Goal: Consume media (video, audio)

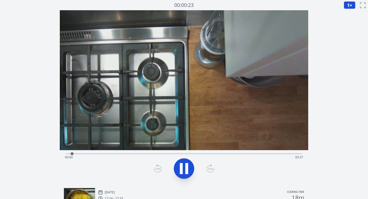
click at [177, 171] on icon at bounding box center [184, 168] width 14 height 14
click at [184, 167] on icon at bounding box center [184, 168] width 8 height 11
click at [184, 166] on icon at bounding box center [184, 168] width 14 height 14
click at [184, 166] on icon at bounding box center [184, 168] width 8 height 11
click at [184, 166] on icon at bounding box center [184, 168] width 14 height 14
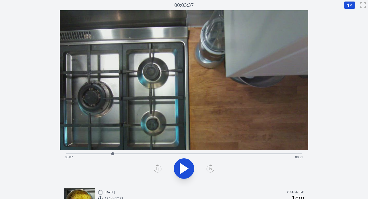
click at [347, 4] on span "1" at bounding box center [348, 5] width 3 height 6
click at [348, 13] on li "0.25×" at bounding box center [350, 12] width 14 height 8
click at [187, 167] on icon at bounding box center [184, 168] width 8 height 11
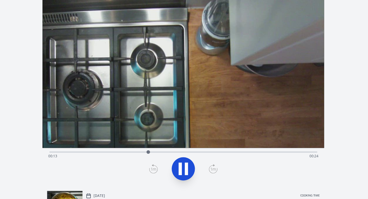
click at [193, 114] on video at bounding box center [184, 80] width 248 height 140
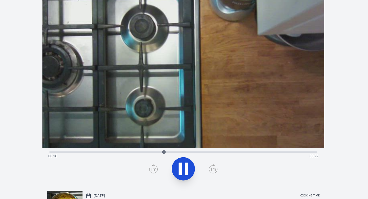
drag, startPoint x: 140, startPoint y: 104, endPoint x: 148, endPoint y: 70, distance: 34.9
click at [148, 70] on video at bounding box center [191, 54] width 339 height 190
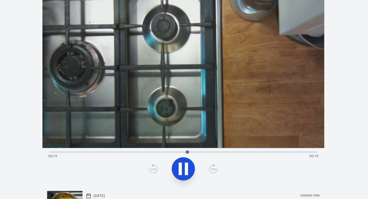
drag, startPoint x: 218, startPoint y: 126, endPoint x: 236, endPoint y: 100, distance: 31.2
click at [236, 100] on video at bounding box center [211, 54] width 339 height 190
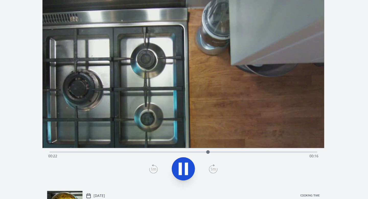
click at [183, 167] on icon at bounding box center [184, 168] width 14 height 14
click at [183, 167] on icon at bounding box center [184, 168] width 8 height 11
click at [183, 167] on icon at bounding box center [184, 168] width 14 height 14
click at [183, 167] on icon at bounding box center [184, 168] width 8 height 11
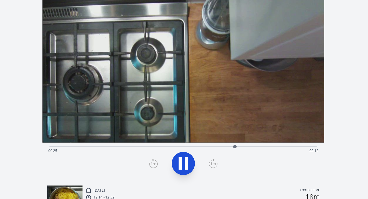
scroll to position [3, 0]
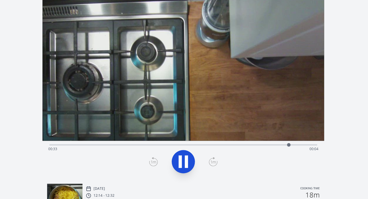
click at [183, 169] on icon at bounding box center [184, 166] width 14 height 14
click at [210, 166] on icon at bounding box center [210, 166] width 8 height 8
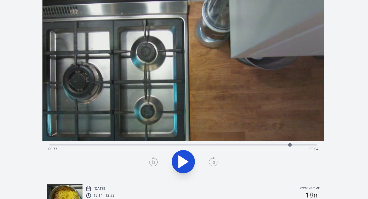
click at [210, 166] on icon at bounding box center [210, 166] width 8 height 8
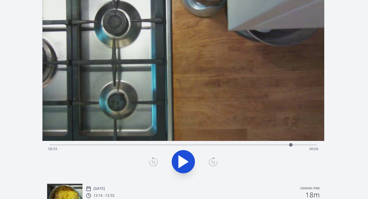
drag, startPoint x: 244, startPoint y: 123, endPoint x: 226, endPoint y: 87, distance: 40.0
click at [226, 87] on video at bounding box center [167, 54] width 331 height 186
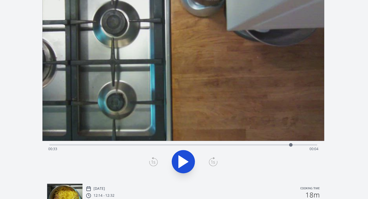
click at [185, 167] on icon at bounding box center [184, 165] width 8 height 11
click at [185, 167] on icon at bounding box center [184, 166] width 14 height 14
click at [157, 166] on icon at bounding box center [158, 166] width 8 height 8
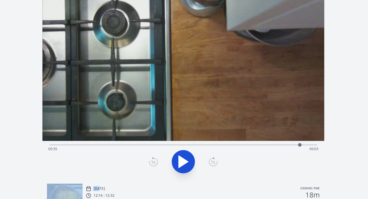
click at [157, 166] on icon at bounding box center [158, 166] width 8 height 8
drag, startPoint x: 287, startPoint y: 151, endPoint x: 231, endPoint y: 152, distance: 55.9
click at [231, 152] on div at bounding box center [230, 150] width 3 height 3
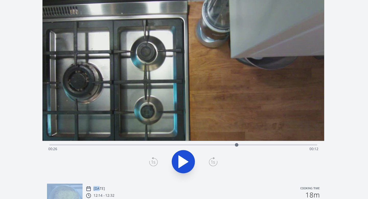
click at [185, 164] on icon at bounding box center [184, 165] width 8 height 11
click at [188, 165] on icon at bounding box center [186, 165] width 3 height 11
click at [131, 152] on div "Time elapsed: 00:35 Time remaining: 00:02" at bounding box center [184, 154] width 238 height 8
click at [148, 152] on div "Time elapsed: 00:10 Time remaining: 00:27" at bounding box center [184, 154] width 238 height 8
click at [157, 151] on div "Time elapsed: 00:13 Time remaining: 00:25" at bounding box center [184, 154] width 238 height 8
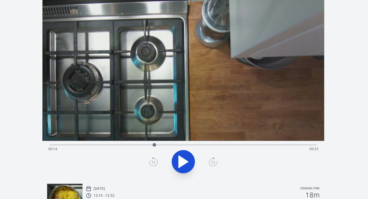
click at [160, 151] on div at bounding box center [158, 151] width 8 height 8
click at [168, 151] on div "Time elapsed: 00:15 Time remaining: 00:23" at bounding box center [184, 154] width 238 height 8
click at [175, 152] on div "Time elapsed: 00:16 Time remaining: 00:22" at bounding box center [184, 154] width 238 height 8
click at [182, 152] on div "Time elapsed: 00:17 Time remaining: 00:21" at bounding box center [184, 154] width 238 height 8
click at [186, 153] on div at bounding box center [186, 151] width 8 height 8
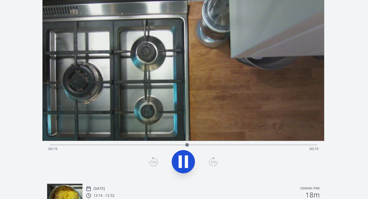
click at [197, 150] on div "Time elapsed: 00:19 Time remaining: 00:19" at bounding box center [184, 150] width 236 height 6
click at [208, 150] on div "Time elapsed: 00:20 Time remaining: 00:17" at bounding box center [184, 150] width 236 height 6
click at [220, 149] on div "Time elapsed: 00:22 Time remaining: 00:15" at bounding box center [184, 150] width 236 height 6
click at [218, 152] on div "Time elapsed: 00:25 Time remaining: 00:13" at bounding box center [184, 154] width 238 height 8
click at [223, 150] on div "Time elapsed: 00:24 Time remaining: 00:14" at bounding box center [184, 150] width 236 height 1
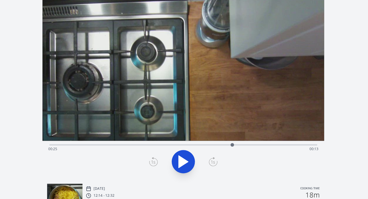
click at [227, 151] on div at bounding box center [227, 151] width 8 height 8
click at [231, 151] on div at bounding box center [231, 151] width 8 height 8
click at [235, 150] on div at bounding box center [232, 151] width 8 height 8
click at [235, 150] on div at bounding box center [237, 151] width 8 height 8
click at [242, 151] on div "Time elapsed: 00:27 Time remaining: 00:11" at bounding box center [184, 154] width 238 height 8
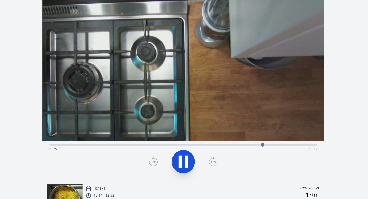
click at [185, 165] on icon at bounding box center [186, 165] width 3 height 11
click at [157, 167] on icon at bounding box center [158, 166] width 8 height 8
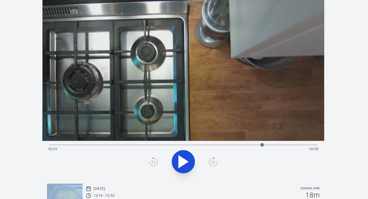
click at [157, 167] on icon at bounding box center [158, 166] width 8 height 8
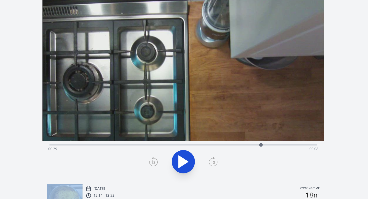
click at [157, 167] on icon at bounding box center [158, 166] width 8 height 8
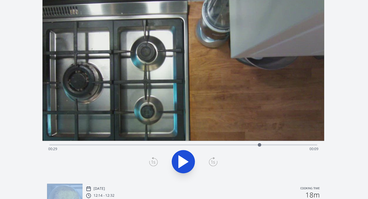
click at [157, 167] on icon at bounding box center [158, 166] width 8 height 8
click at [155, 165] on icon at bounding box center [158, 166] width 8 height 8
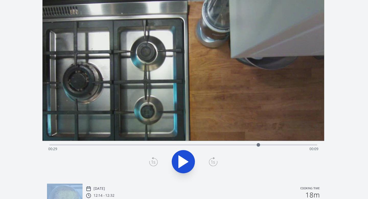
click at [155, 165] on icon at bounding box center [158, 166] width 8 height 8
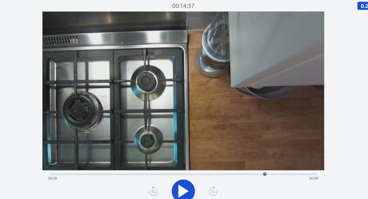
drag, startPoint x: 249, startPoint y: 153, endPoint x: 256, endPoint y: 154, distance: 7.0
click at [256, 154] on div at bounding box center [255, 153] width 3 height 3
click at [186, 168] on icon at bounding box center [184, 168] width 8 height 11
click at [184, 172] on icon at bounding box center [184, 168] width 14 height 14
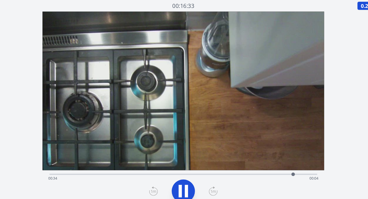
click at [184, 172] on icon at bounding box center [184, 168] width 14 height 14
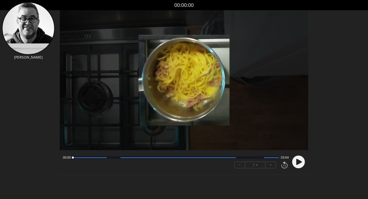
click at [296, 161] on icon at bounding box center [299, 162] width 6 height 6
click at [296, 161] on icon at bounding box center [296, 161] width 1 height 5
click at [296, 161] on icon at bounding box center [299, 162] width 6 height 6
click at [268, 165] on button "+" at bounding box center [270, 165] width 10 height 6
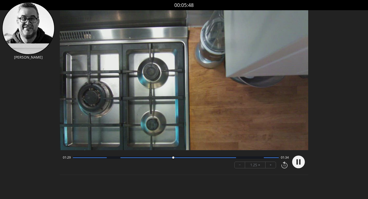
click at [284, 163] on icon at bounding box center [284, 162] width 2 height 2
